Goal: Task Accomplishment & Management: Manage account settings

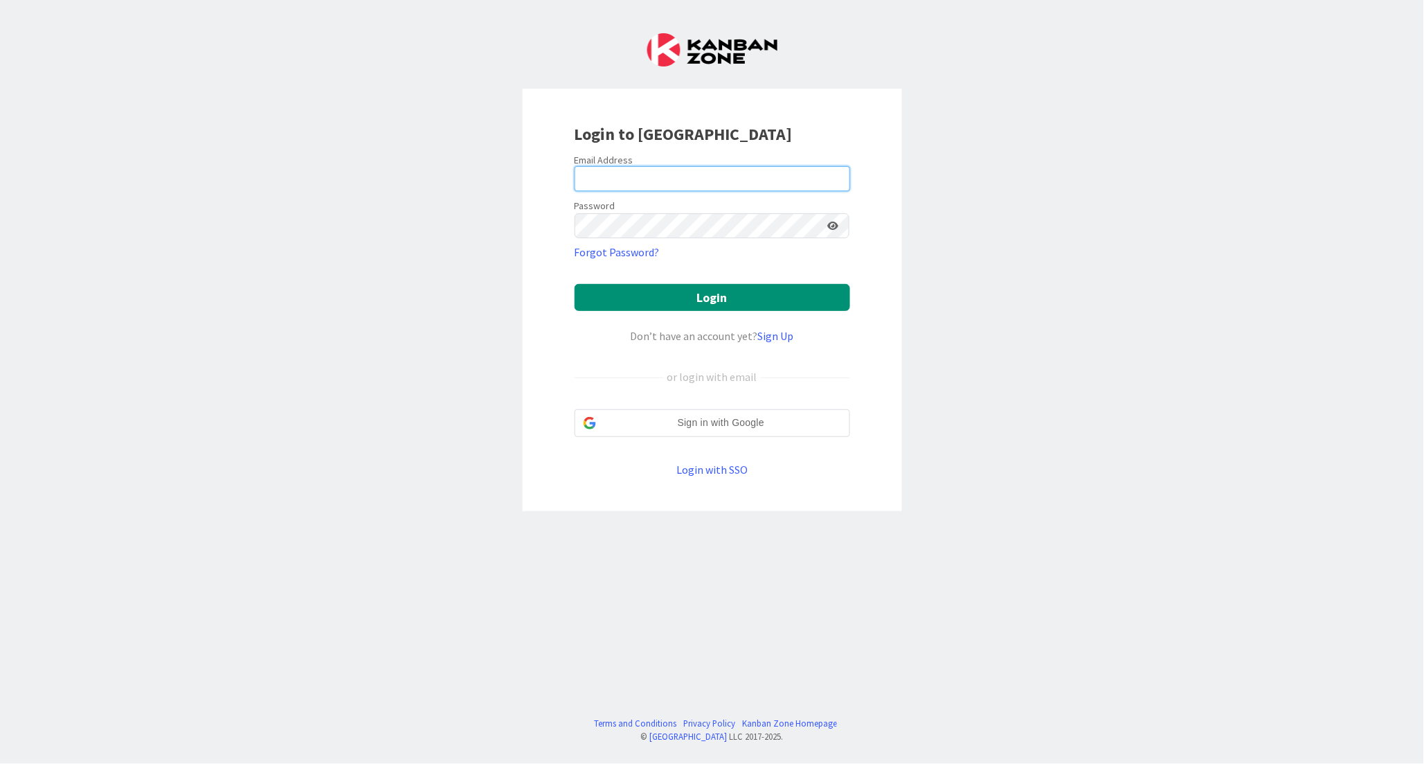
click at [606, 177] on input "email" at bounding box center [713, 178] width 276 height 25
click at [188, 185] on div "Login to [GEOGRAPHIC_DATA] Email Address Password Forgot Password? Login Don’t …" at bounding box center [712, 382] width 1424 height 764
click at [669, 188] on input "email" at bounding box center [713, 178] width 276 height 25
paste input "[PERSON_NAME][EMAIL_ADDRESS][PERSON_NAME][DOMAIN_NAME]"
type input "[PERSON_NAME][EMAIL_ADDRESS][PERSON_NAME][DOMAIN_NAME]"
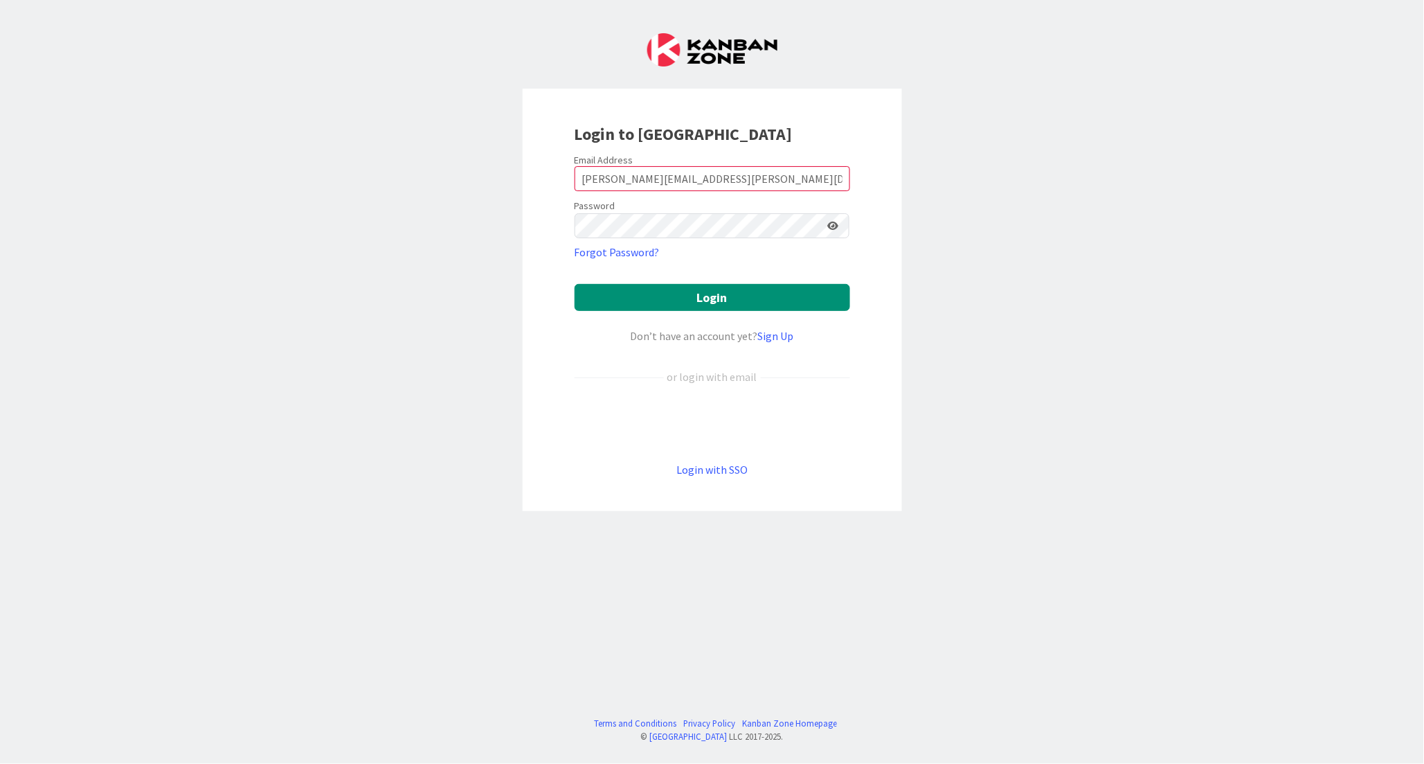
click at [337, 93] on div "Login to [GEOGRAPHIC_DATA] Email Address [PERSON_NAME][EMAIL_ADDRESS][PERSON_NA…" at bounding box center [712, 382] width 1424 height 764
click at [676, 243] on form "Email Address [PERSON_NAME][EMAIL_ADDRESS][PERSON_NAME][DOMAIN_NAME] Password F…" at bounding box center [713, 316] width 276 height 324
click at [684, 295] on button "Login" at bounding box center [713, 297] width 276 height 27
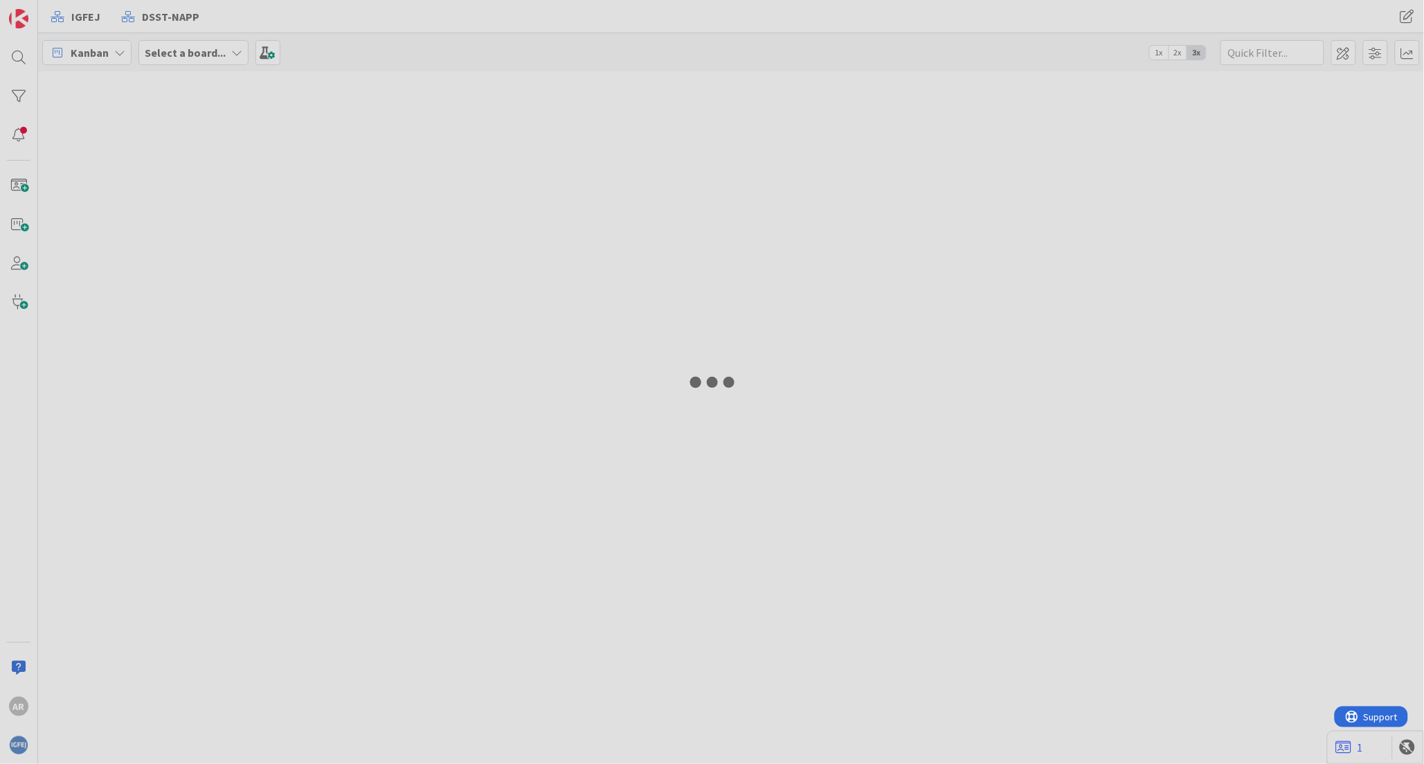
type input "conta"
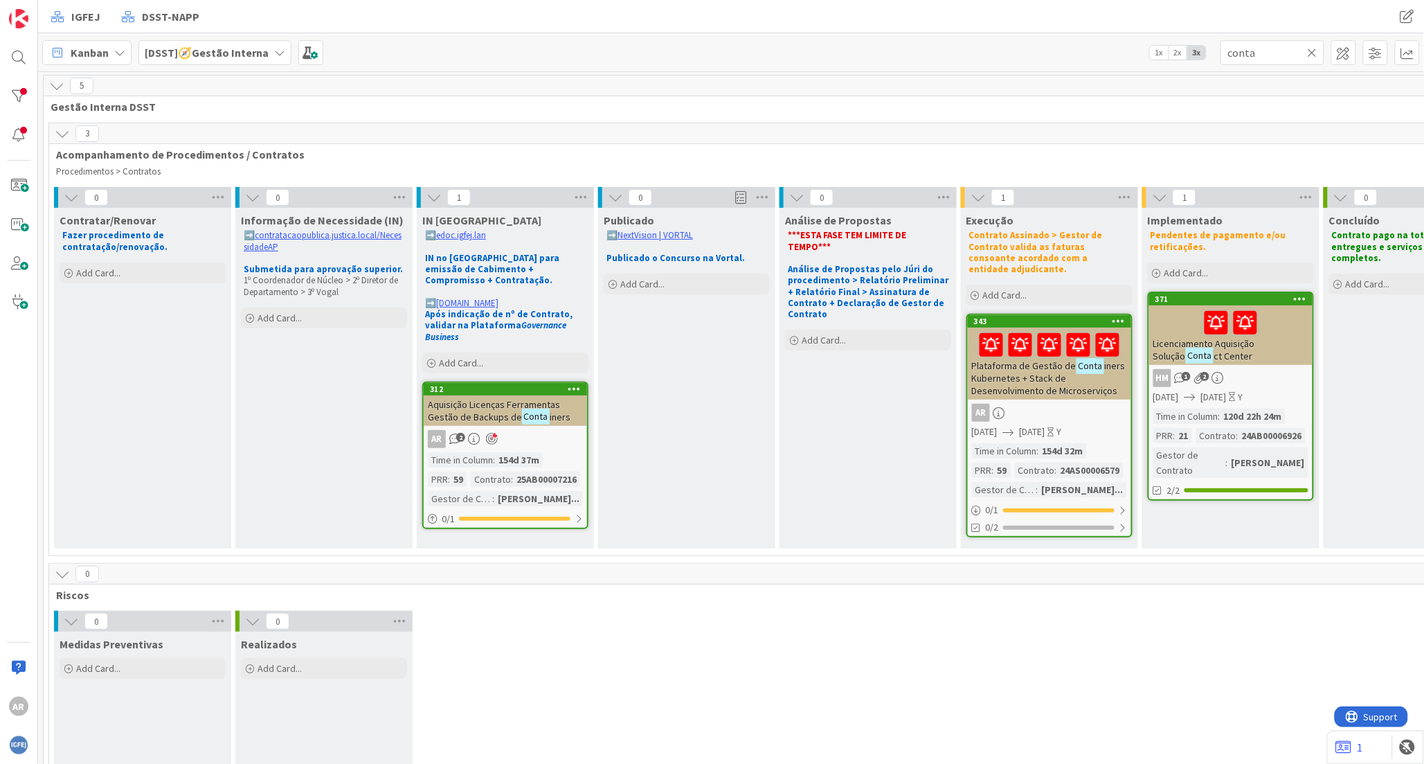
click at [508, 395] on div "Aquisição Licenças Ferramentas Gestão de Backups de Conta iners" at bounding box center [505, 410] width 163 height 30
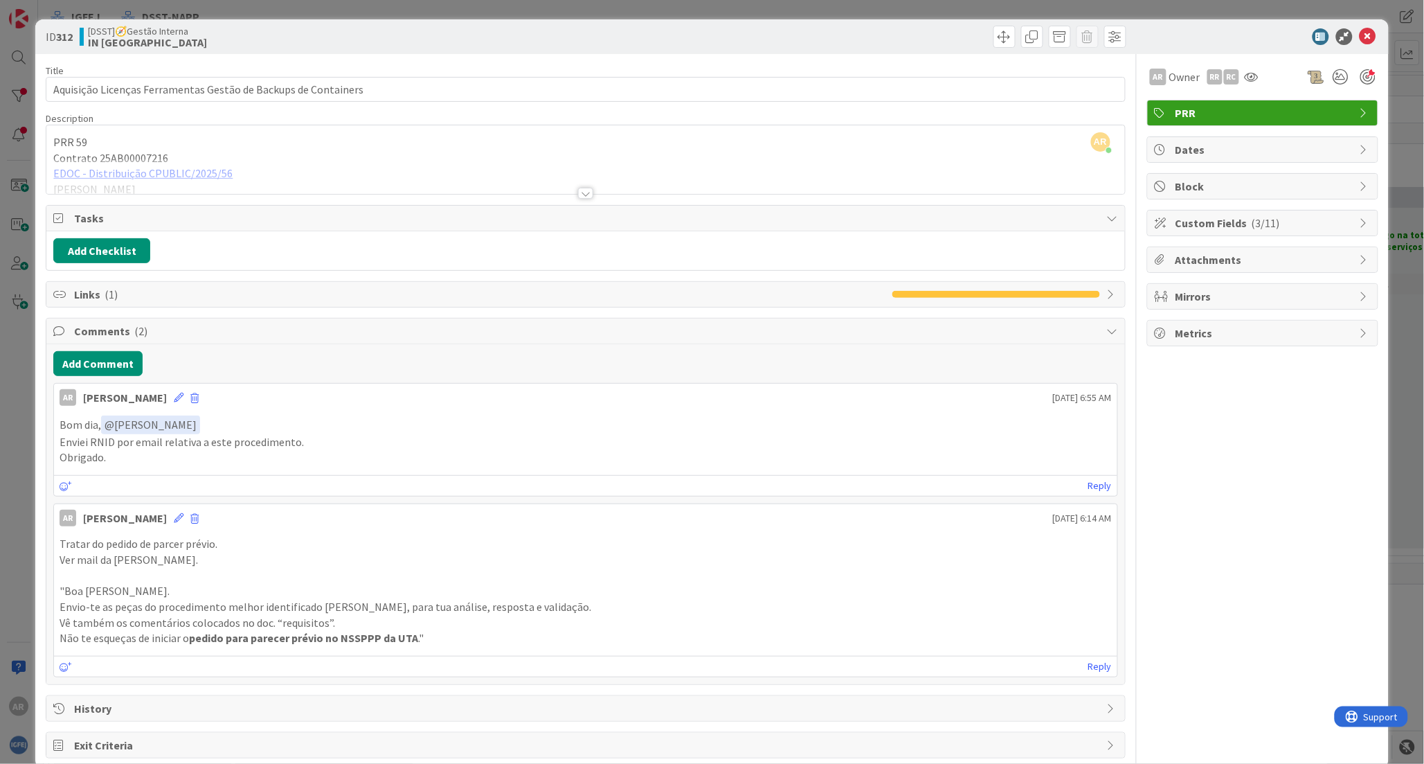
click at [222, 174] on div at bounding box center [585, 176] width 1078 height 35
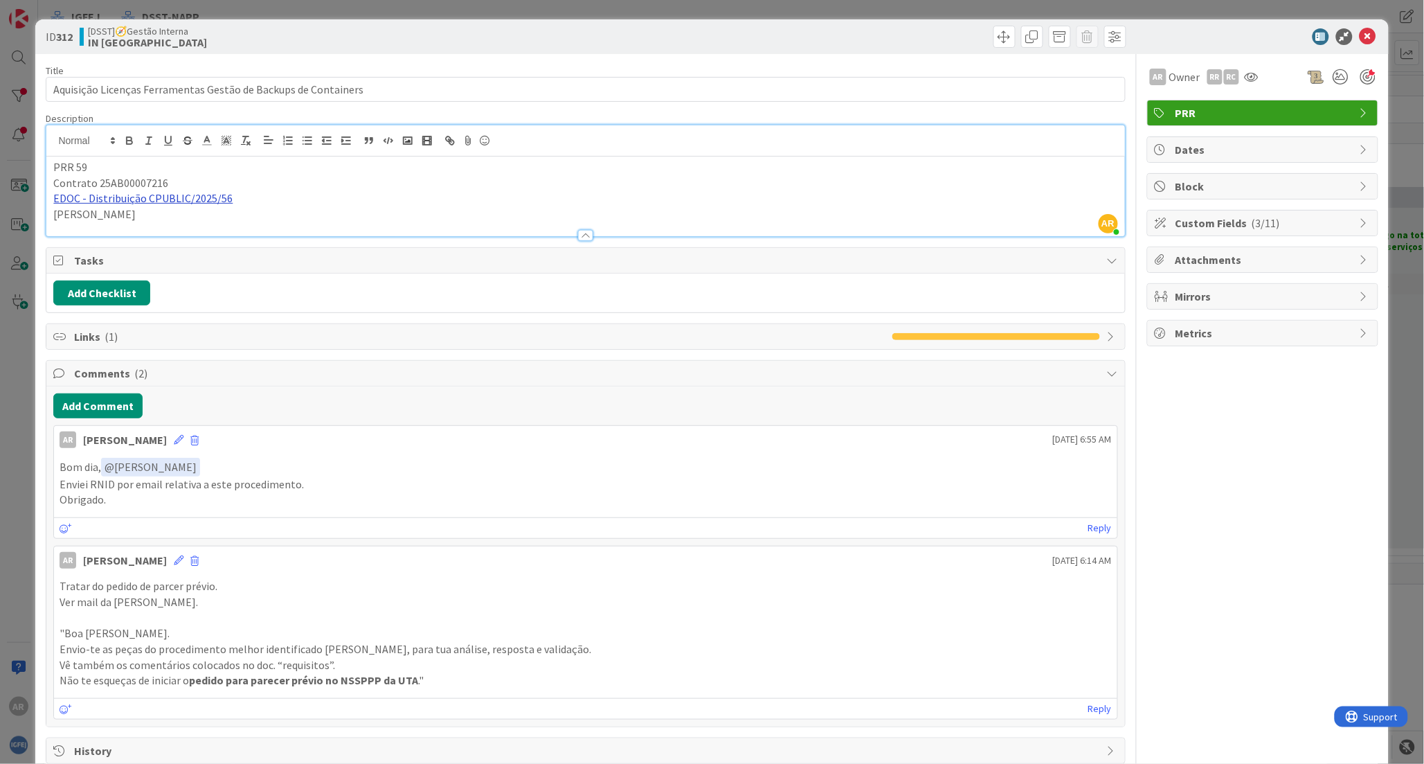
click at [185, 201] on link "EDOC - Distribuição CPUBLIC/2025/56" at bounding box center [142, 198] width 179 height 14
click at [80, 224] on link "[URL]" at bounding box center [68, 226] width 23 height 18
click at [1360, 37] on icon at bounding box center [1368, 36] width 17 height 17
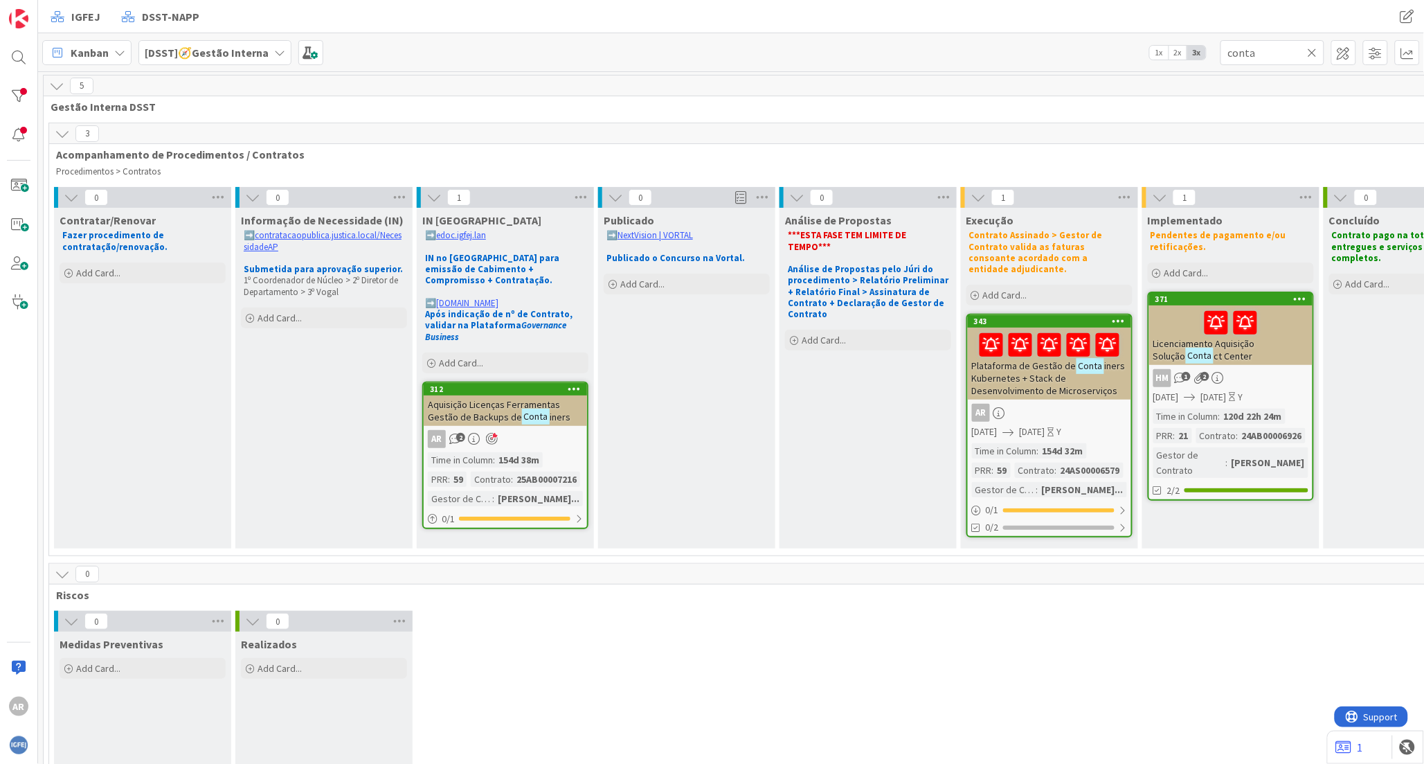
click at [1364, 243] on strong "Contrato pago na totalidade, bens entregues e serviços prestados completos." at bounding box center [1409, 246] width 154 height 35
click at [275, 51] on icon at bounding box center [279, 52] width 11 height 11
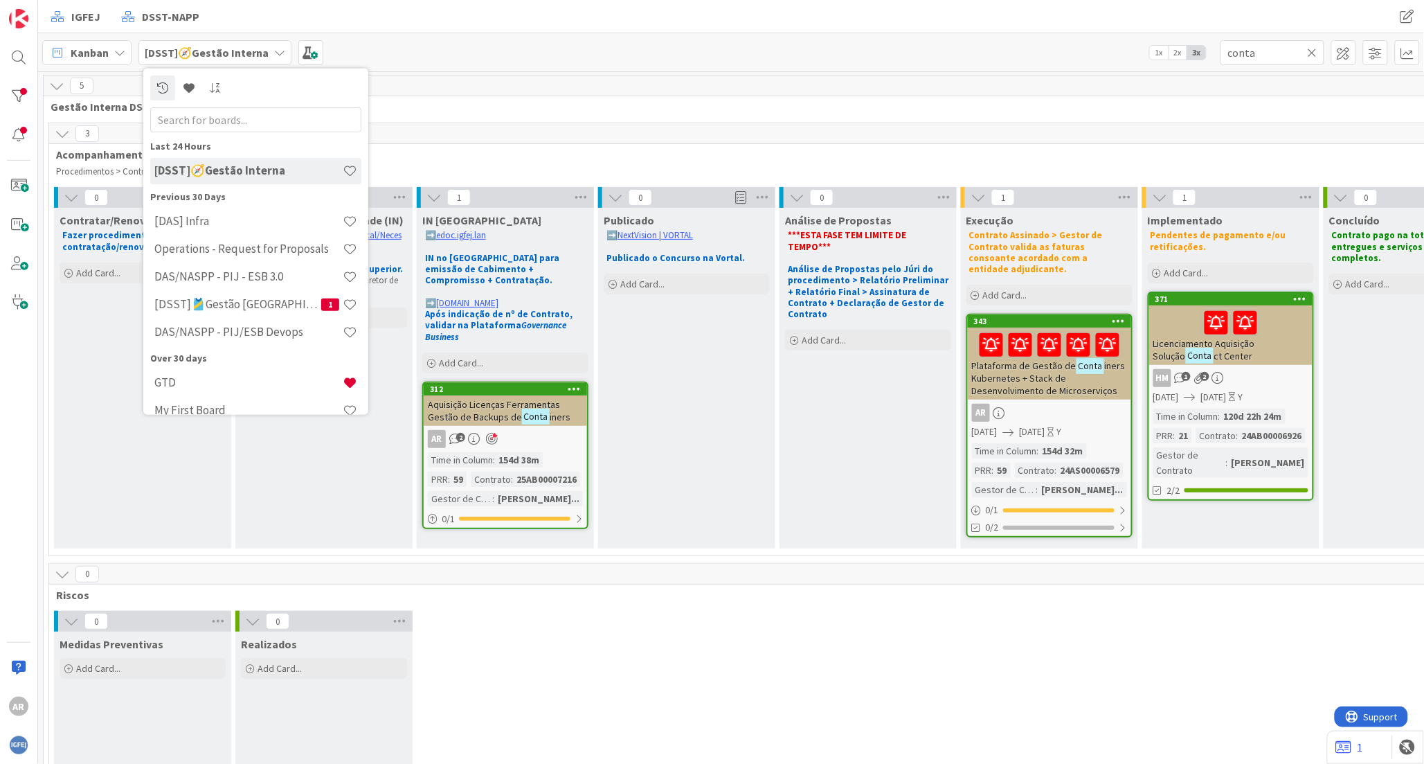
click at [275, 51] on icon at bounding box center [279, 52] width 11 height 11
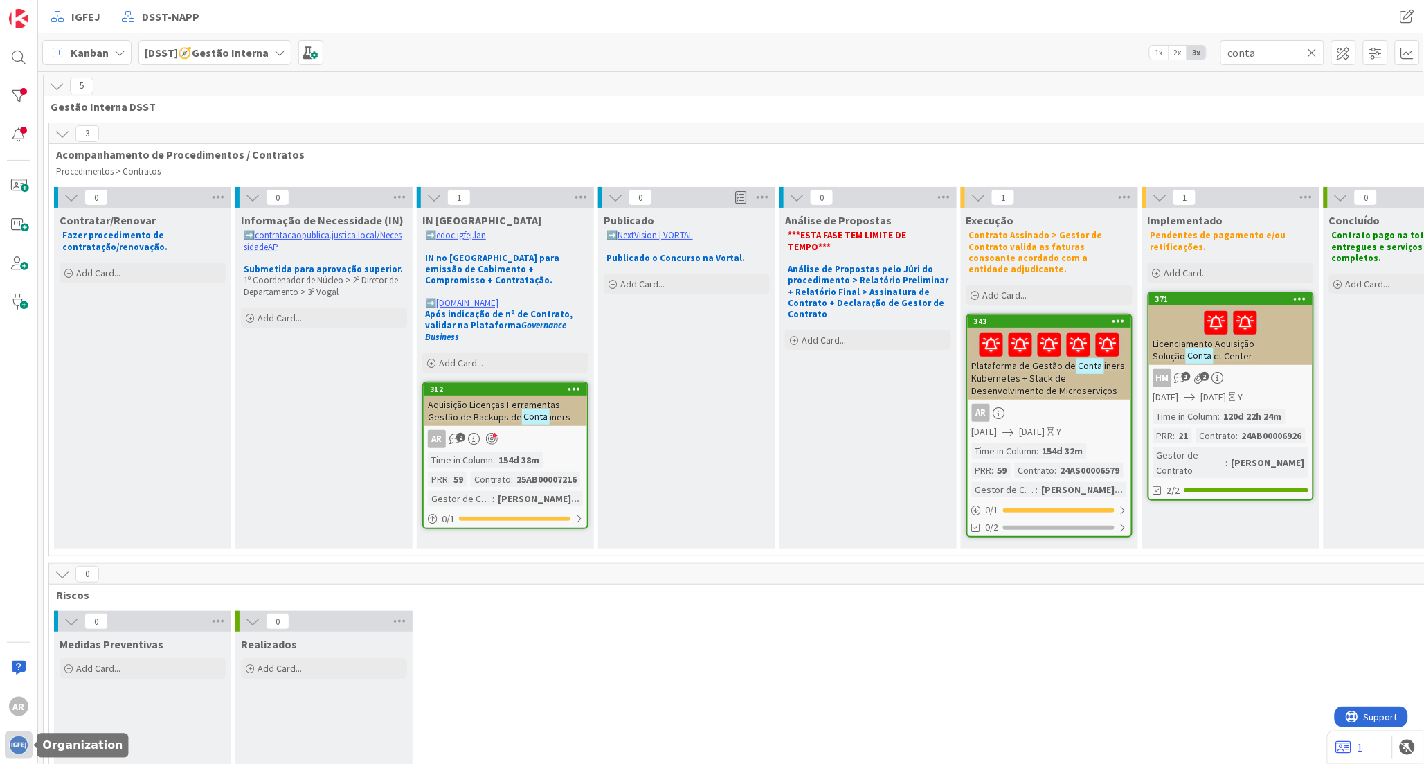
click at [21, 741] on img at bounding box center [18, 744] width 19 height 19
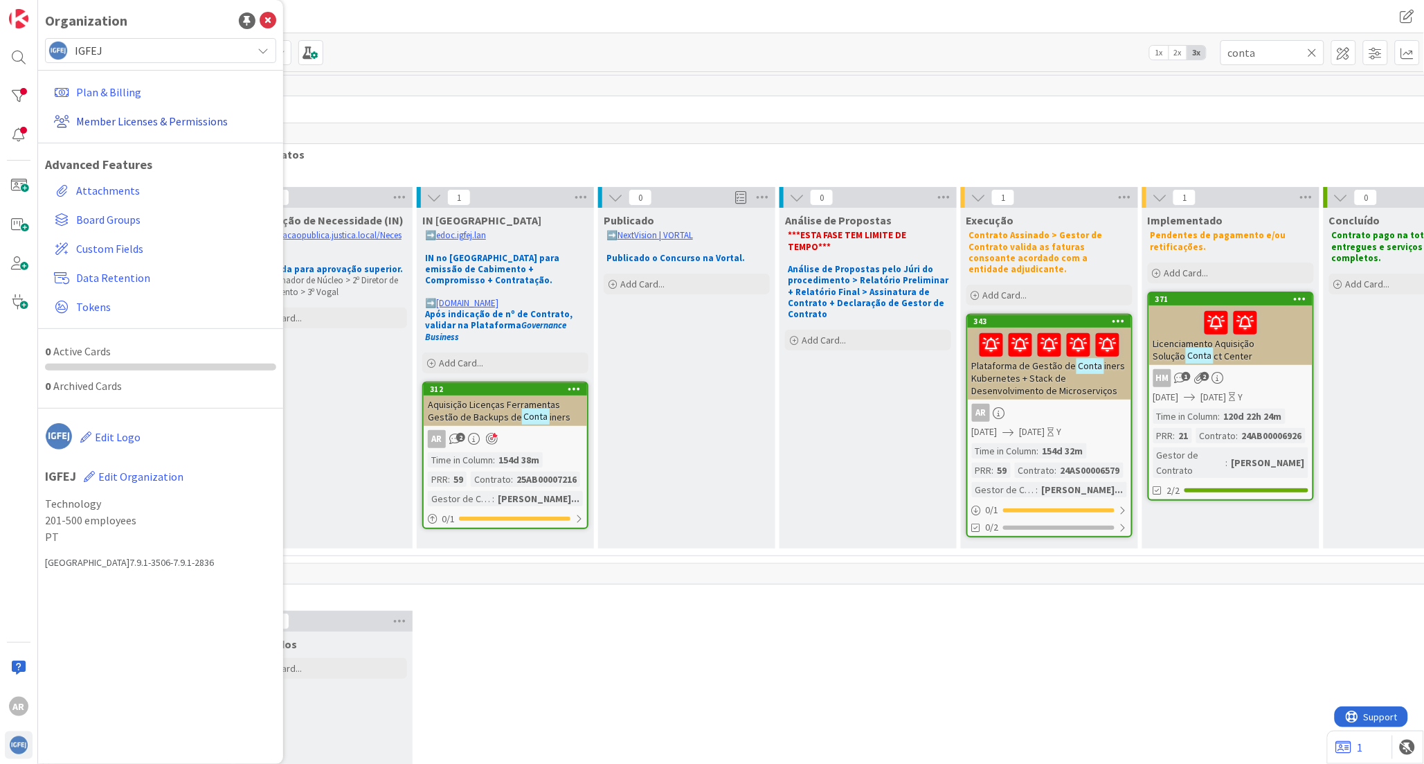
click at [202, 125] on link "Member Licenses & Permissions" at bounding box center [162, 121] width 228 height 25
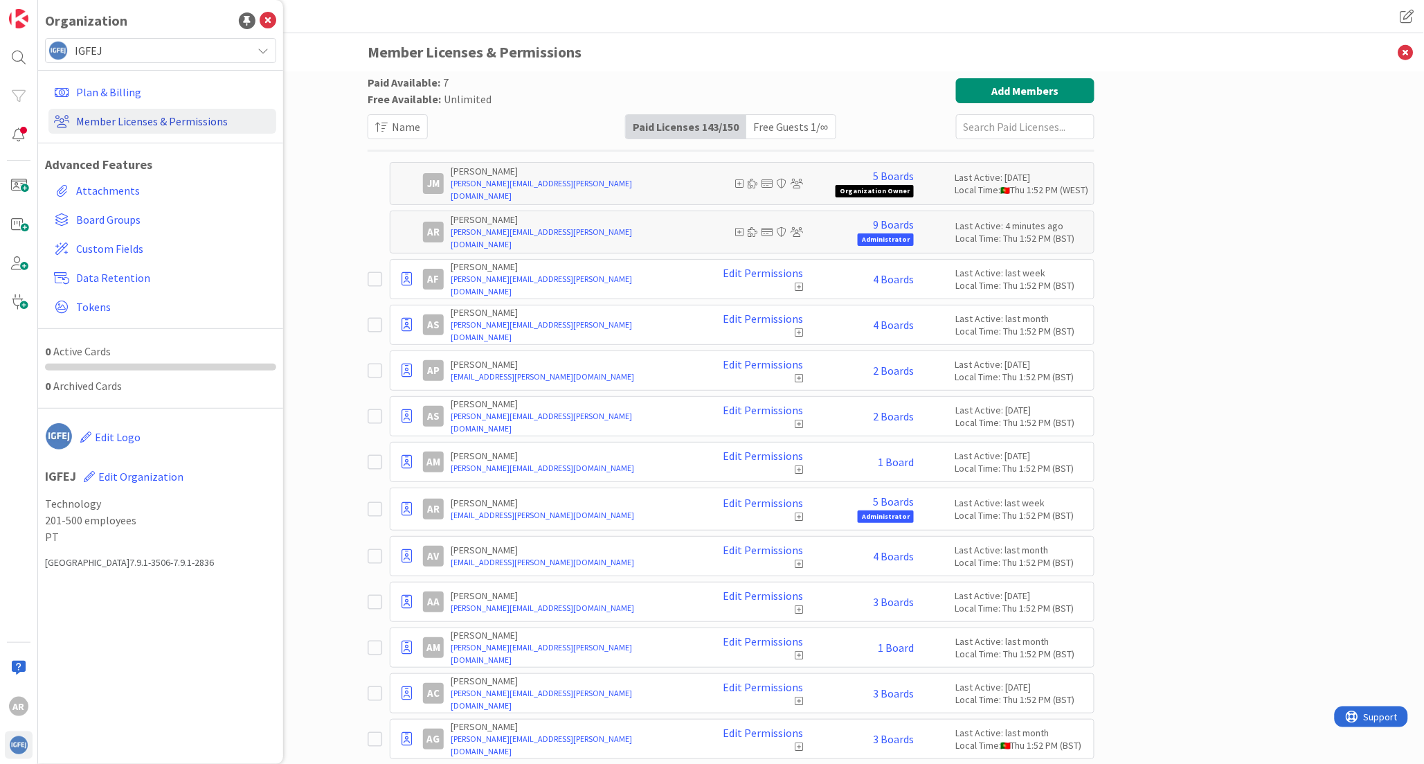
click at [160, 123] on link "Member Licenses & Permissions" at bounding box center [162, 121] width 228 height 25
click at [91, 123] on link "Member Licenses & Permissions" at bounding box center [162, 121] width 228 height 25
click at [95, 119] on link "Member Licenses & Permissions" at bounding box center [162, 121] width 228 height 25
click at [138, 123] on link "Member Licenses & Permissions" at bounding box center [162, 121] width 228 height 25
click at [119, 121] on link "Member Licenses & Permissions" at bounding box center [162, 121] width 228 height 25
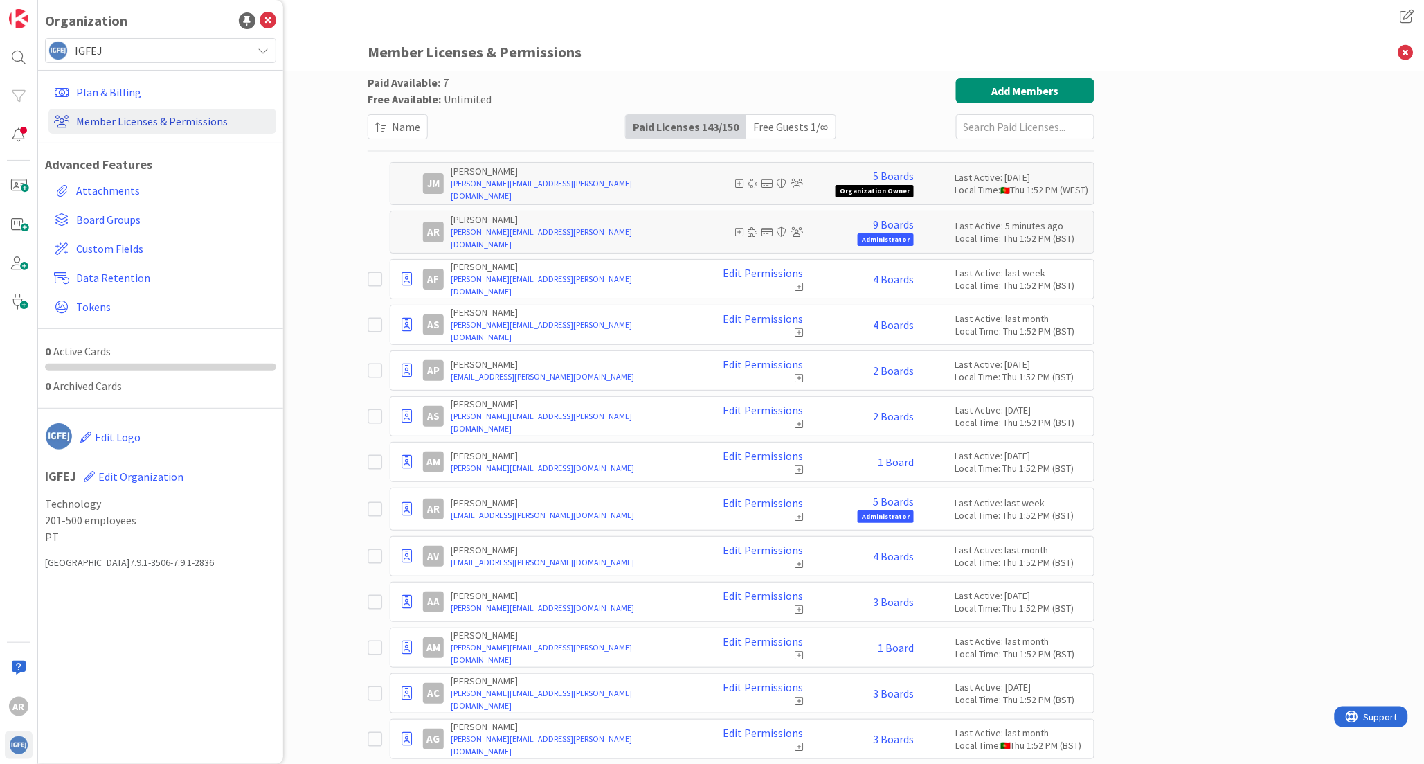
click at [57, 125] on icon at bounding box center [61, 121] width 15 height 12
click at [118, 119] on link "Member Licenses & Permissions" at bounding box center [162, 121] width 228 height 25
click at [106, 90] on link "Plan & Billing" at bounding box center [162, 92] width 228 height 25
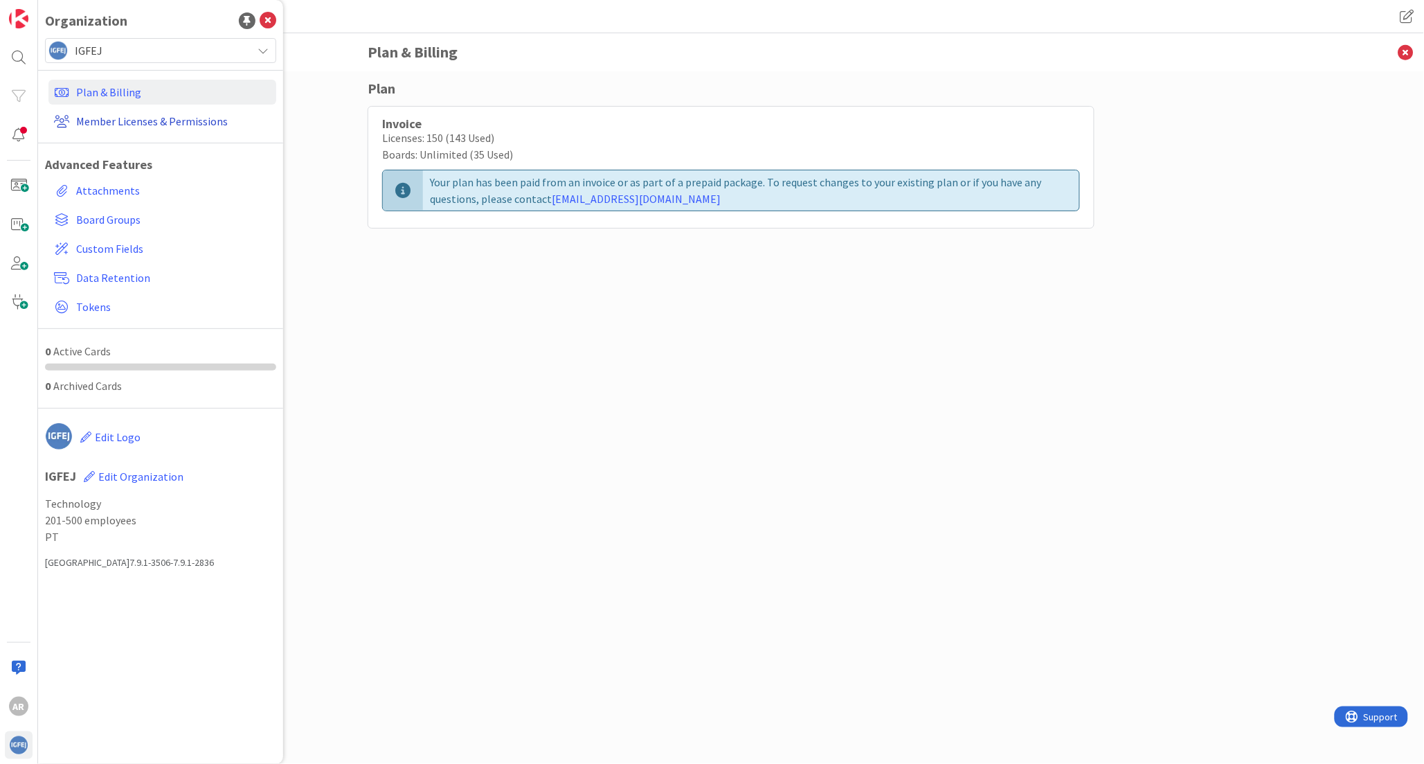
click at [102, 126] on link "Member Licenses & Permissions" at bounding box center [162, 121] width 228 height 25
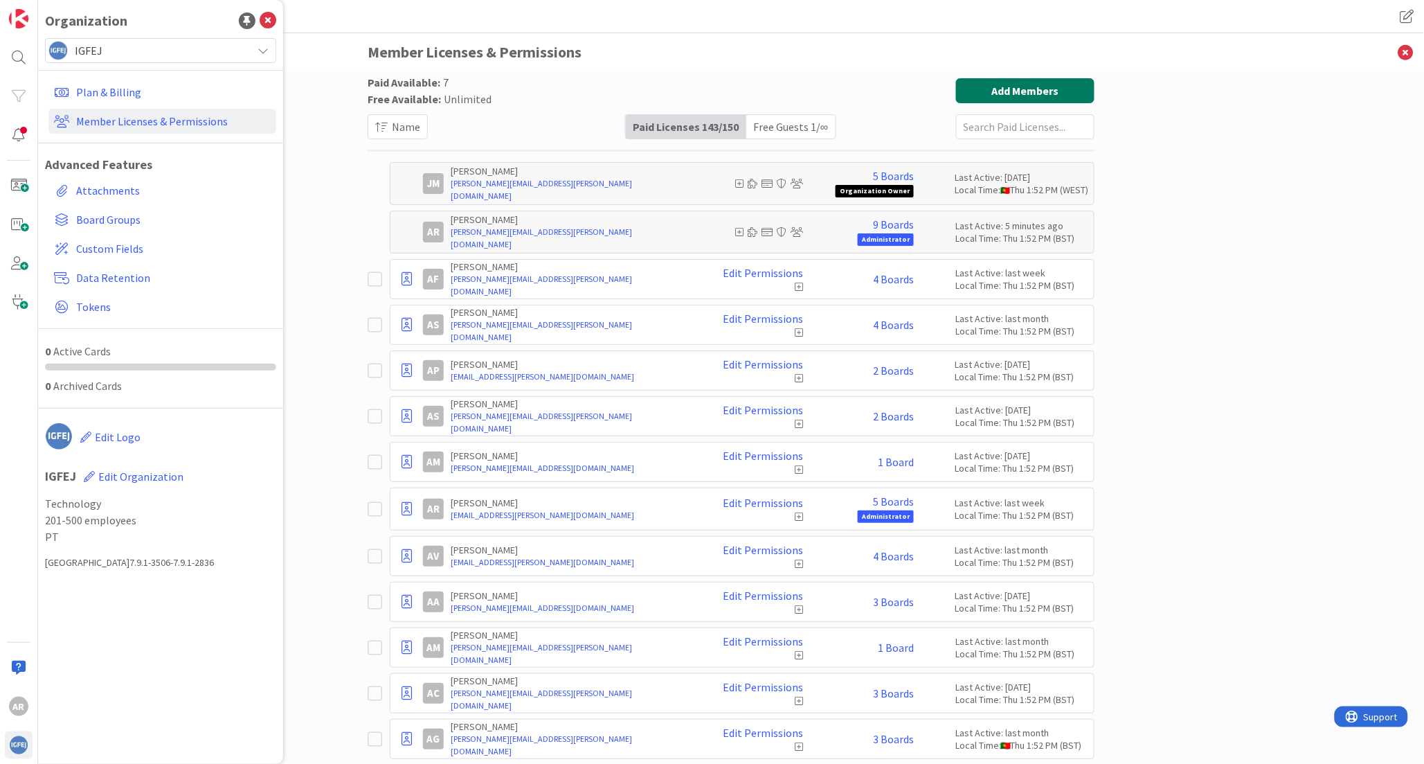
click at [1007, 92] on button "Add Members" at bounding box center [1025, 90] width 138 height 25
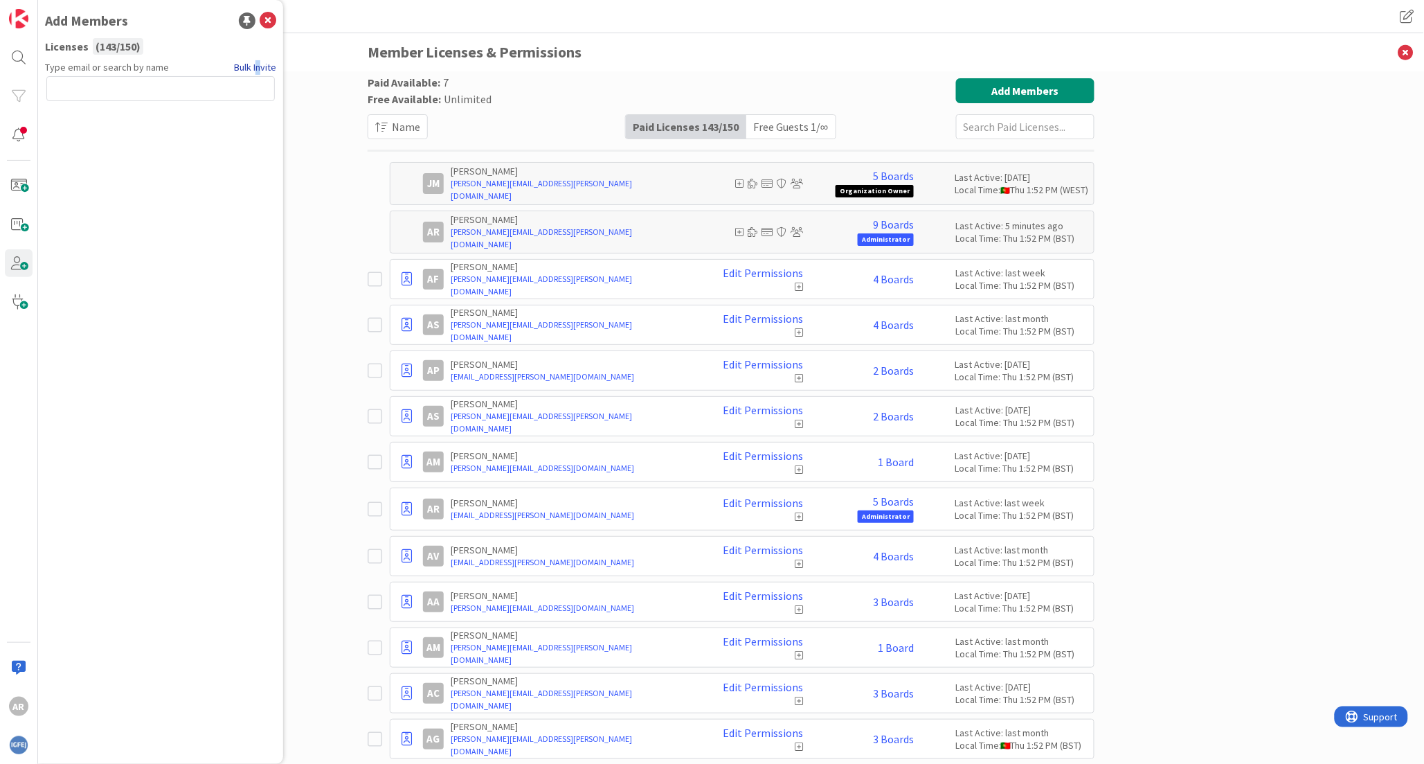
click at [258, 66] on link "Bulk Invite" at bounding box center [255, 67] width 42 height 15
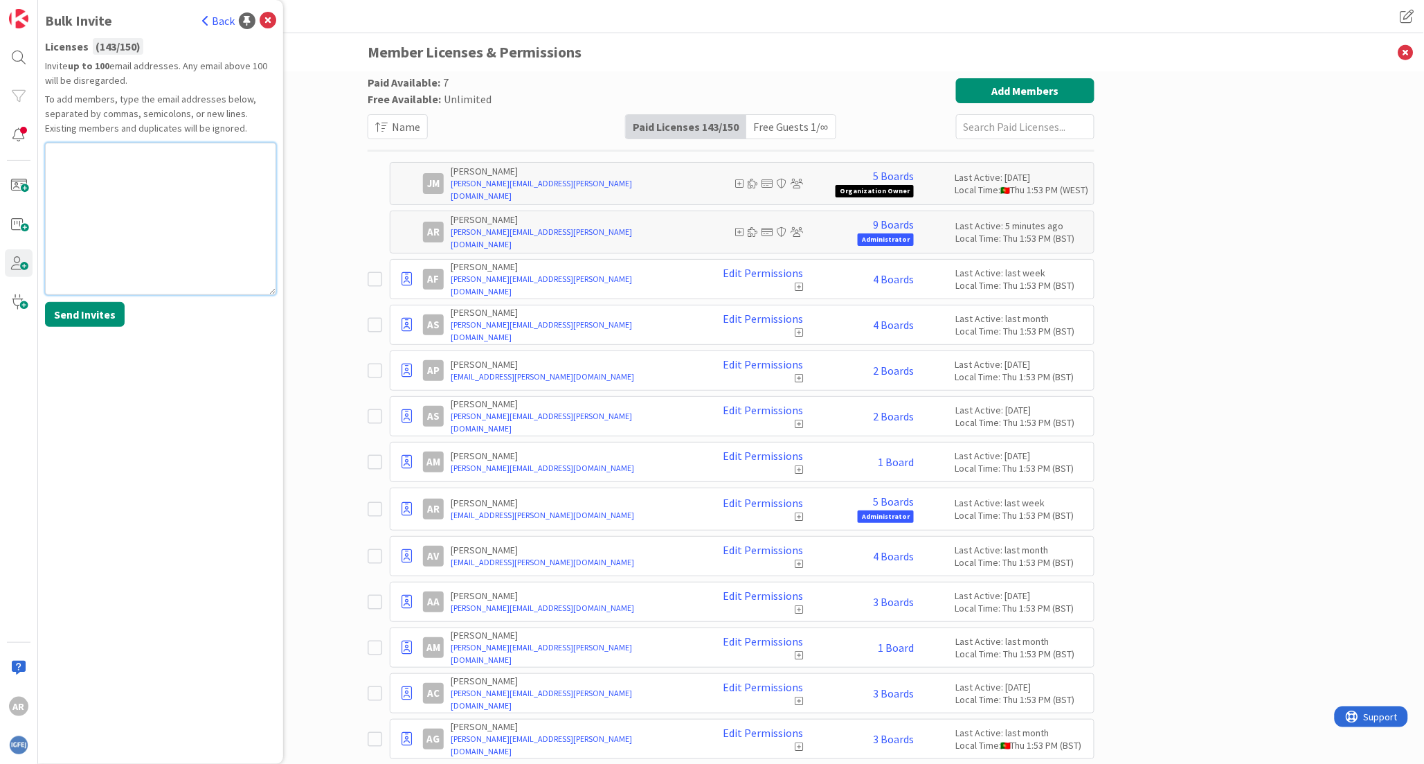
click at [116, 149] on textarea at bounding box center [160, 219] width 231 height 152
paste textarea "[PERSON_NAME][EMAIL_ADDRESS][PERSON_NAME][DOMAIN_NAME] [PERSON_NAME][DOMAIN_NAM…"
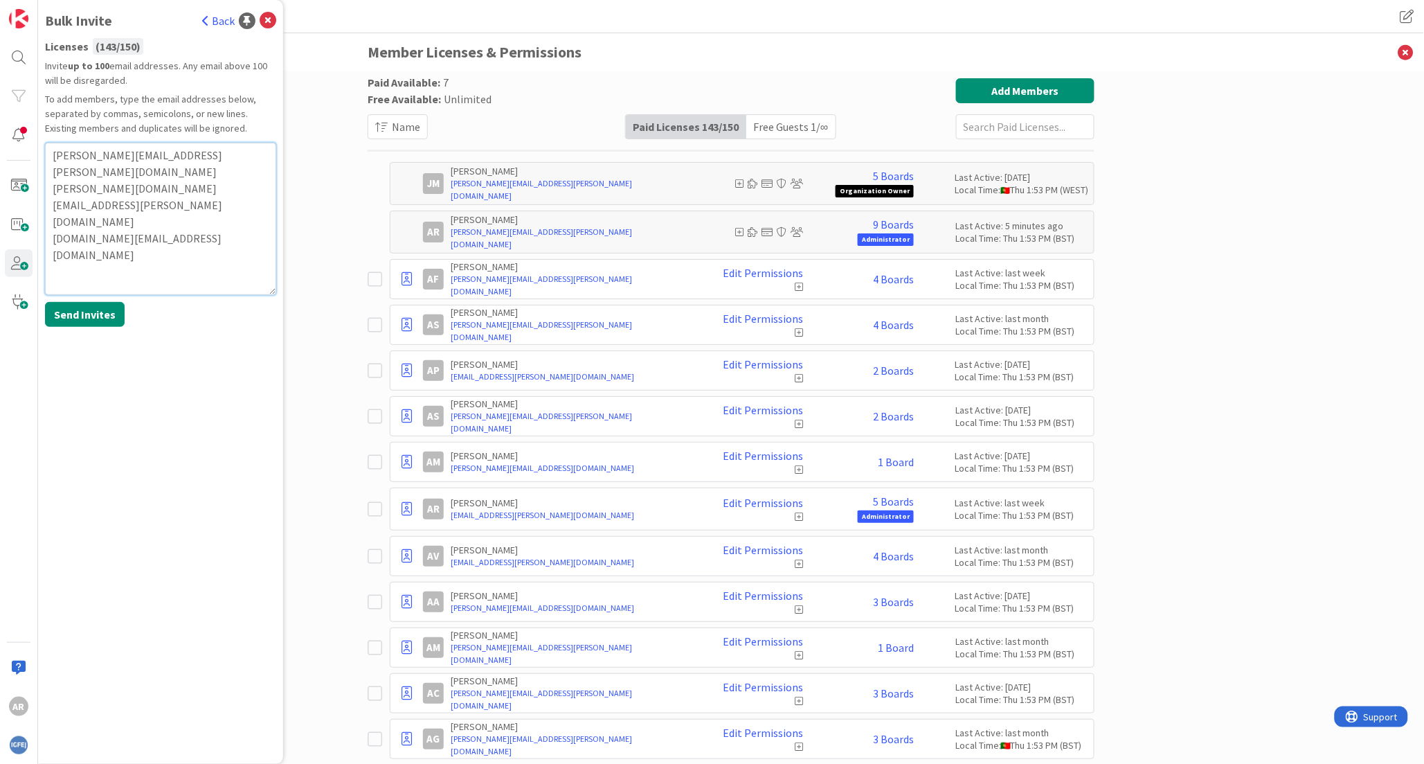
type textarea "[PERSON_NAME][EMAIL_ADDRESS][PERSON_NAME][DOMAIN_NAME] [PERSON_NAME][DOMAIN_NAM…"
click at [86, 307] on button "Send Invites" at bounding box center [85, 314] width 80 height 25
